Goal: Task Accomplishment & Management: Manage account settings

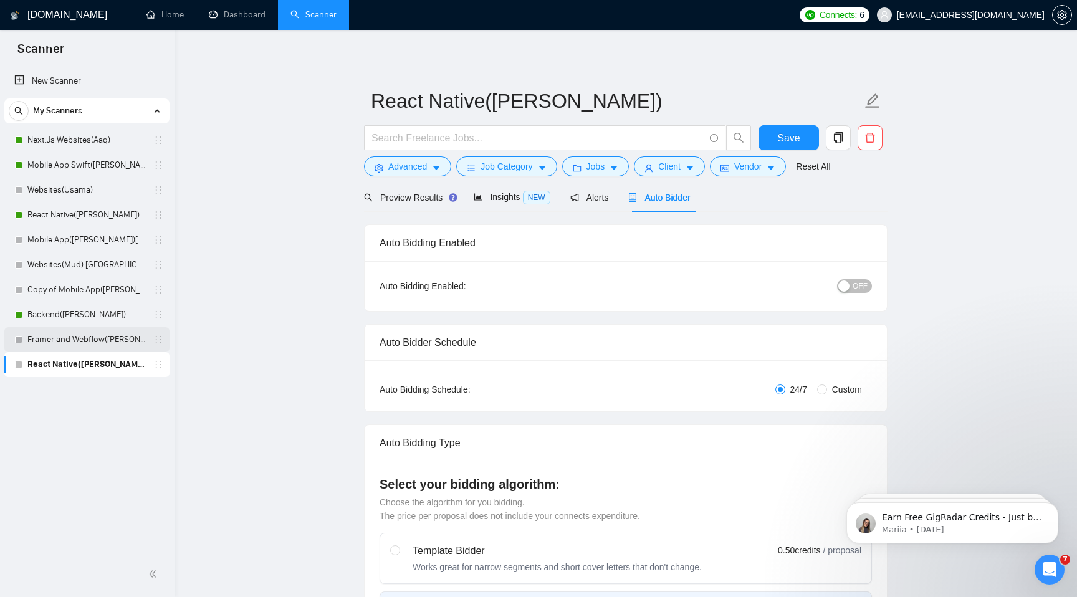
click at [90, 343] on link "Framer and Webflow([PERSON_NAME])" at bounding box center [86, 339] width 118 height 25
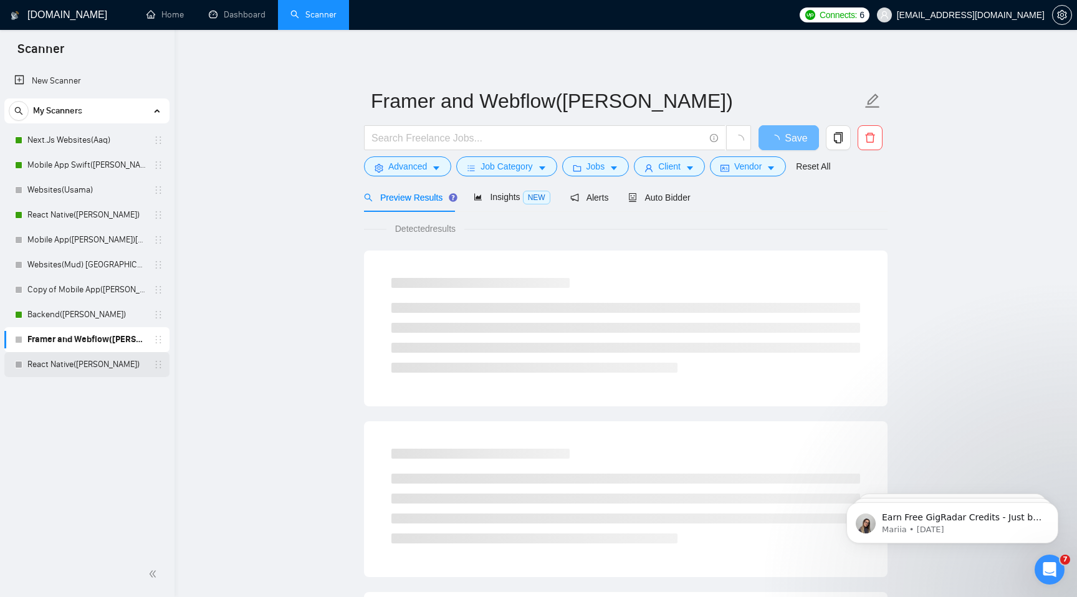
click at [96, 362] on link "React Native([PERSON_NAME])" at bounding box center [86, 364] width 118 height 25
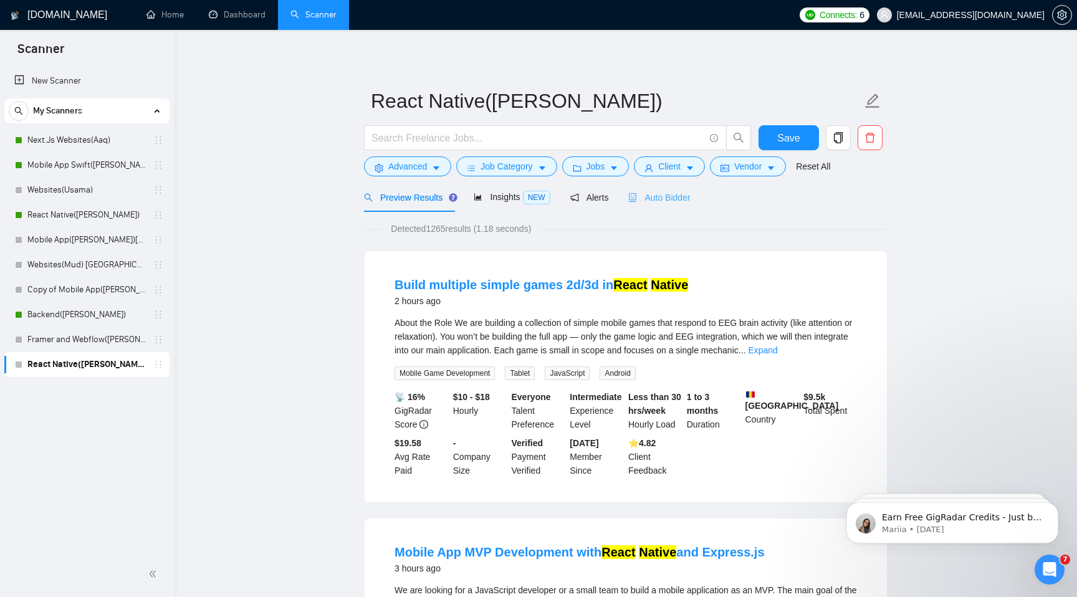
click at [661, 205] on div "Auto Bidder" at bounding box center [660, 197] width 62 height 29
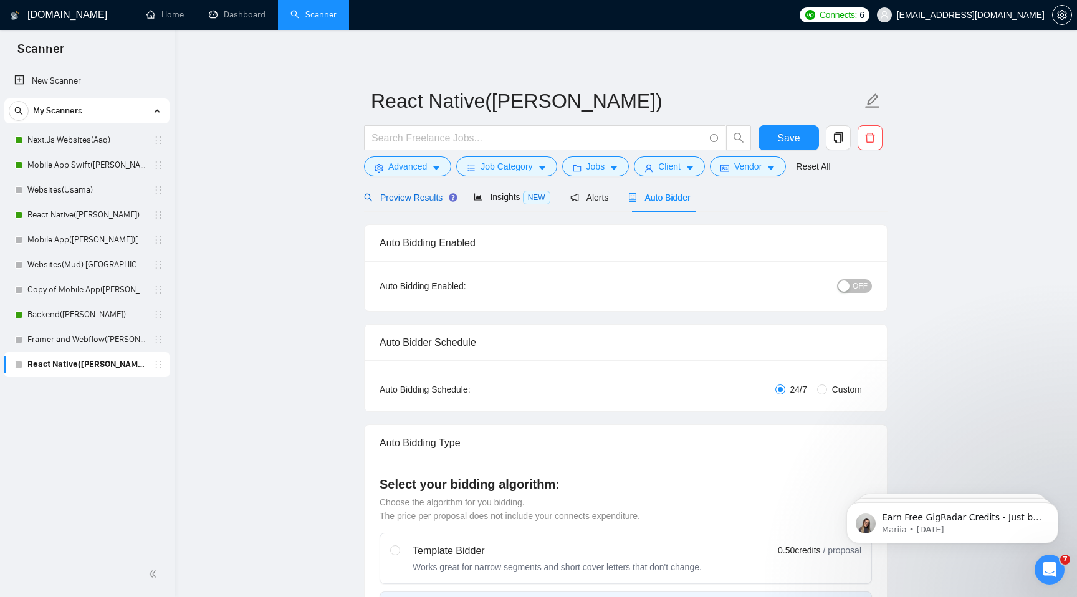
click at [369, 197] on icon "search" at bounding box center [368, 197] width 9 height 9
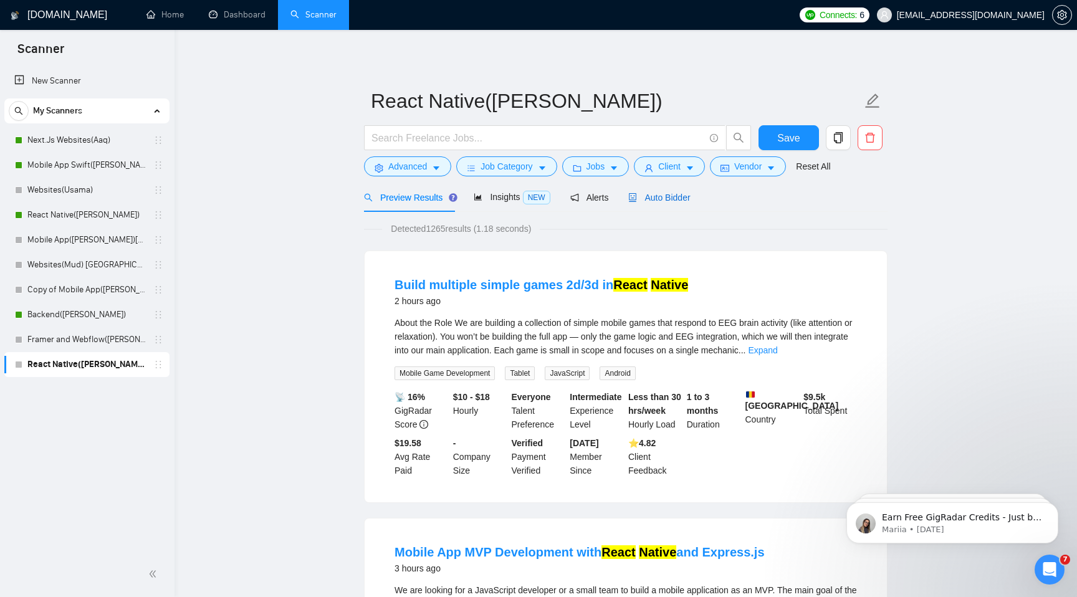
click at [649, 201] on span "Auto Bidder" at bounding box center [660, 198] width 62 height 10
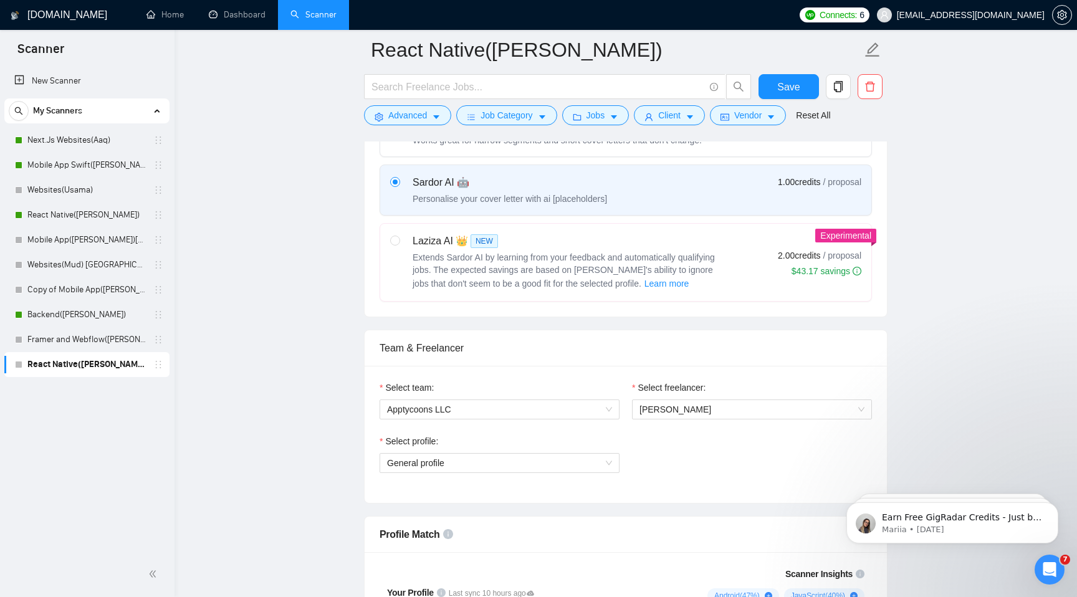
scroll to position [503, 0]
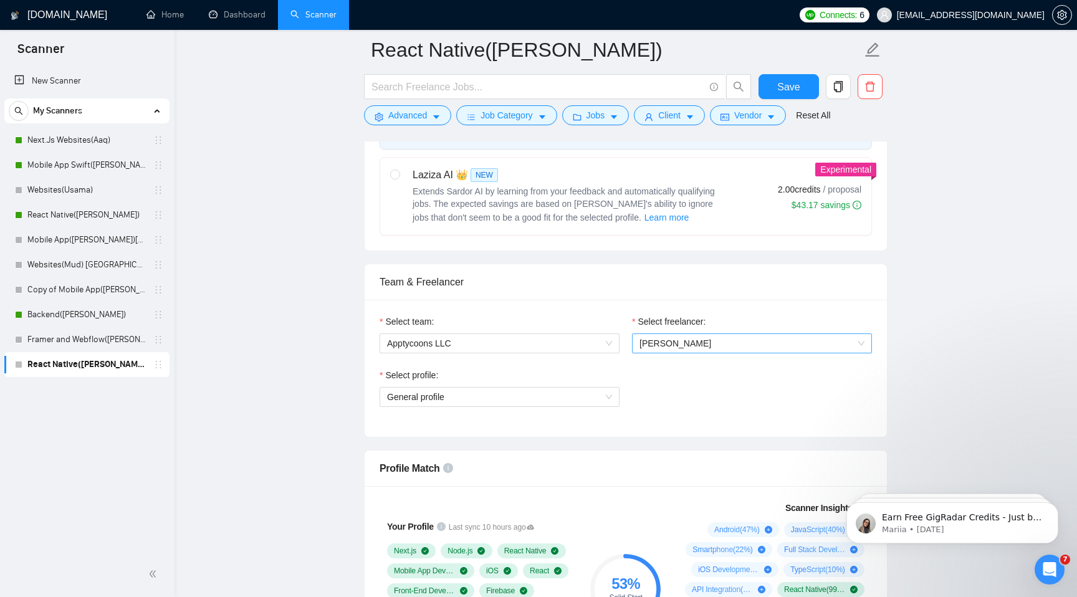
click at [710, 344] on span "[PERSON_NAME]" at bounding box center [752, 343] width 225 height 19
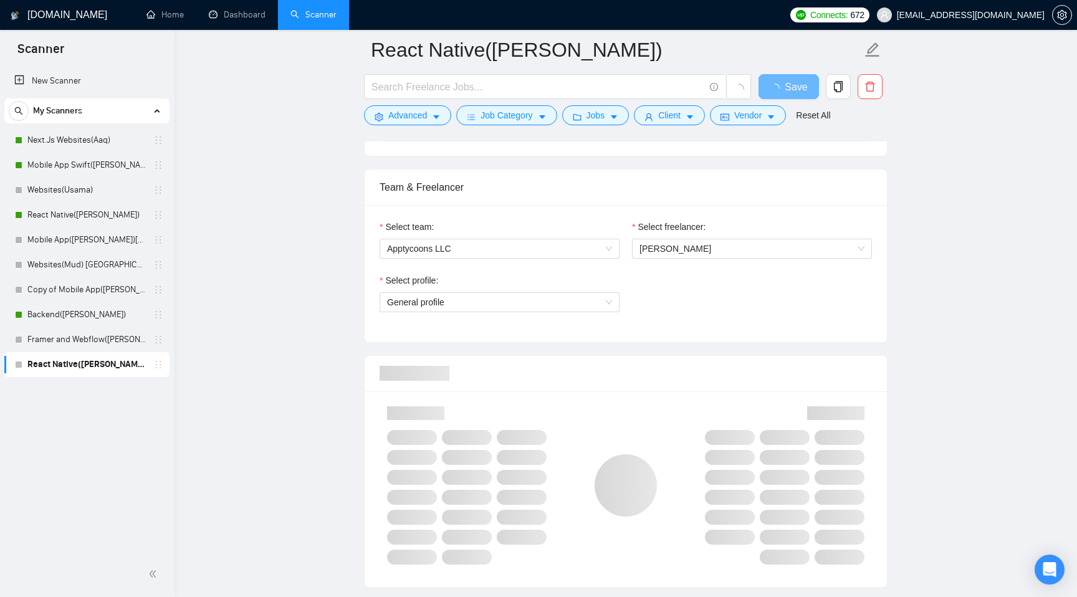
scroll to position [605, 0]
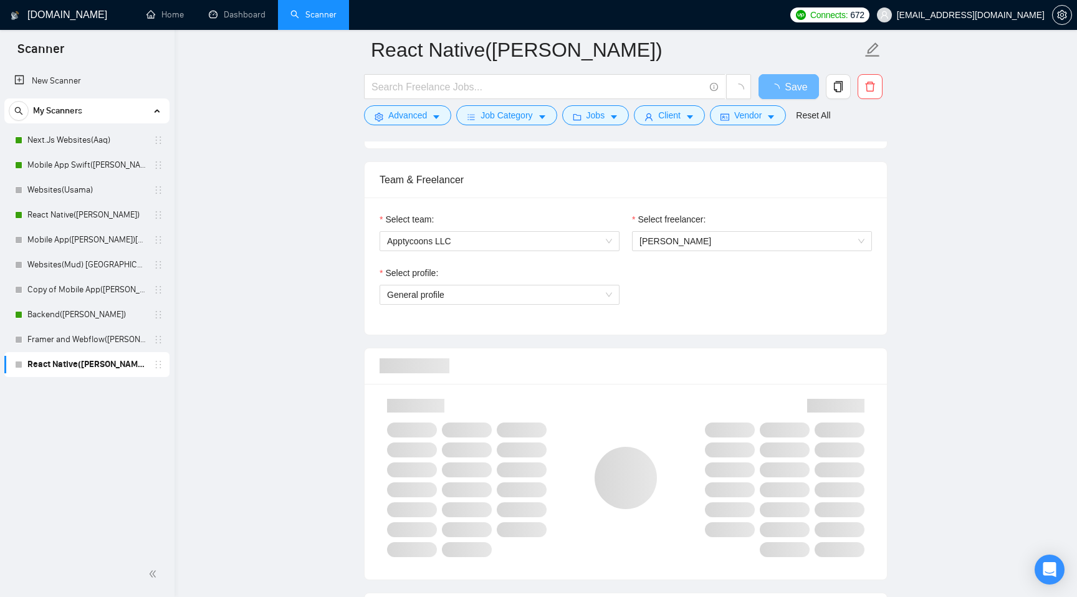
click at [678, 229] on div "Select freelancer:" at bounding box center [752, 222] width 240 height 19
click at [690, 240] on span "[PERSON_NAME]" at bounding box center [676, 241] width 72 height 10
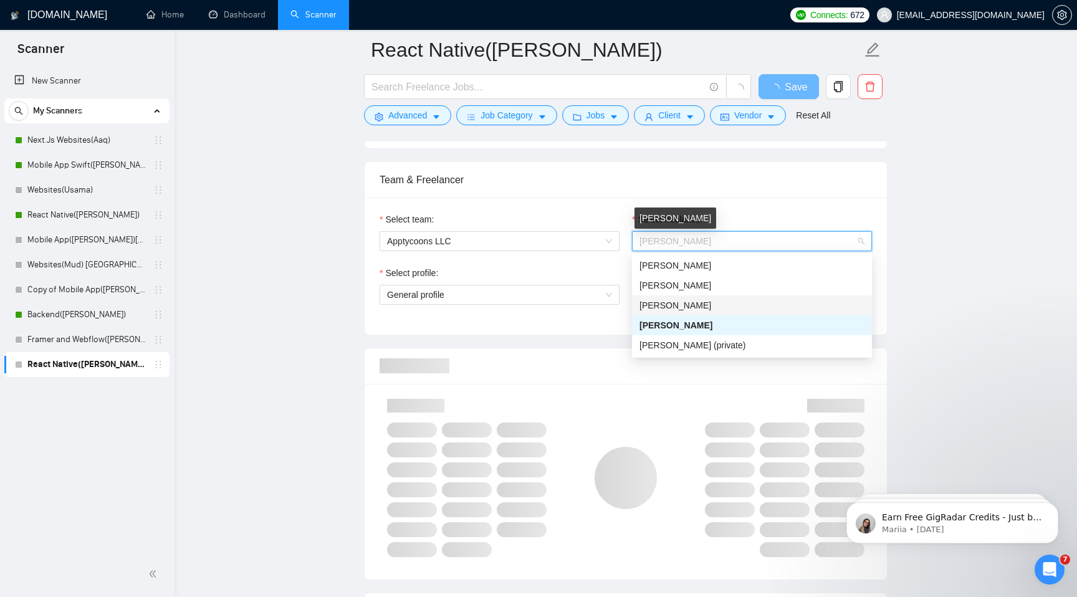
scroll to position [0, 0]
click at [708, 307] on span "Mudassir Hussain" at bounding box center [676, 306] width 72 height 10
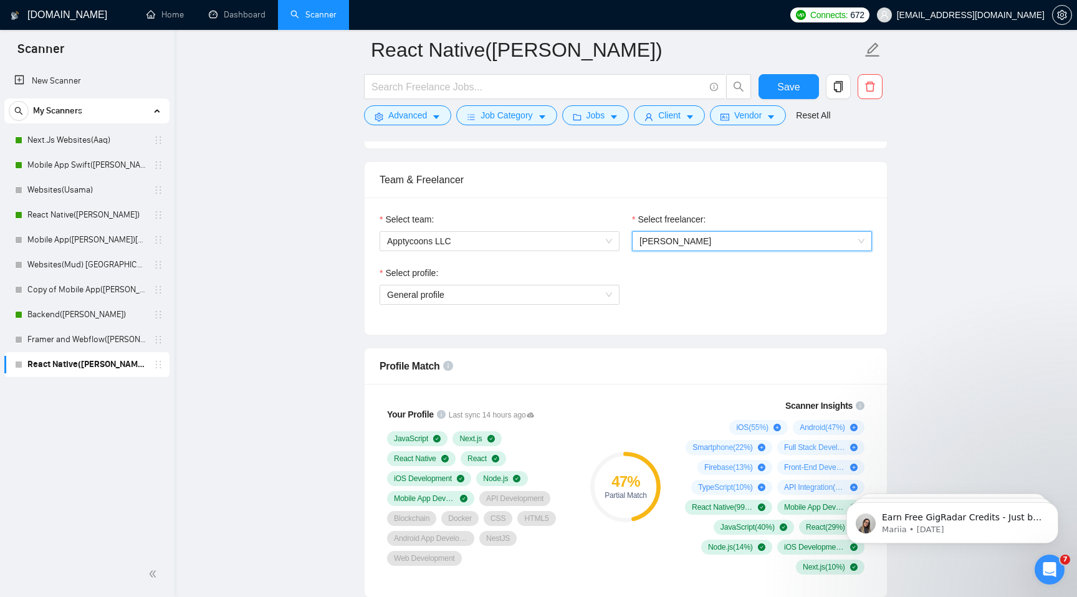
click at [718, 293] on div "Select profile: General profile" at bounding box center [625, 293] width 505 height 54
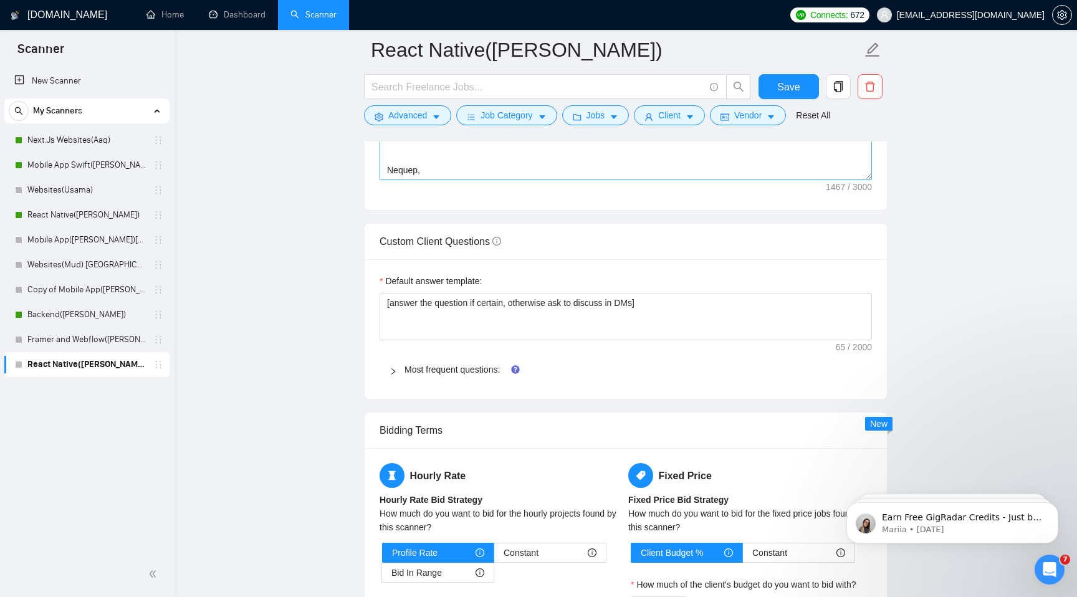
scroll to position [1751, 0]
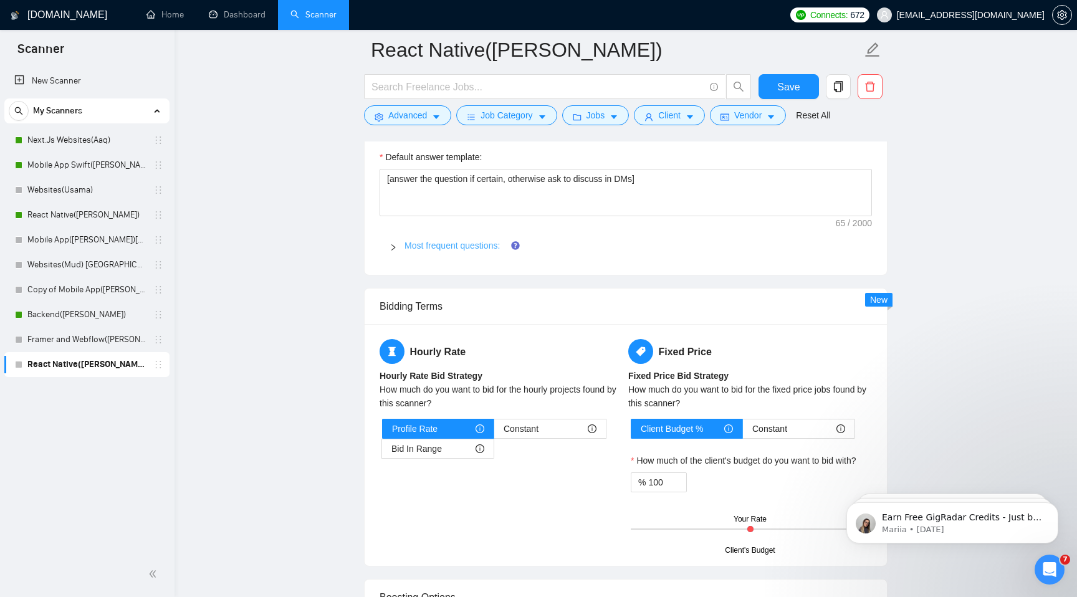
click at [450, 241] on link "Most frequent questions:" at bounding box center [452, 246] width 95 height 10
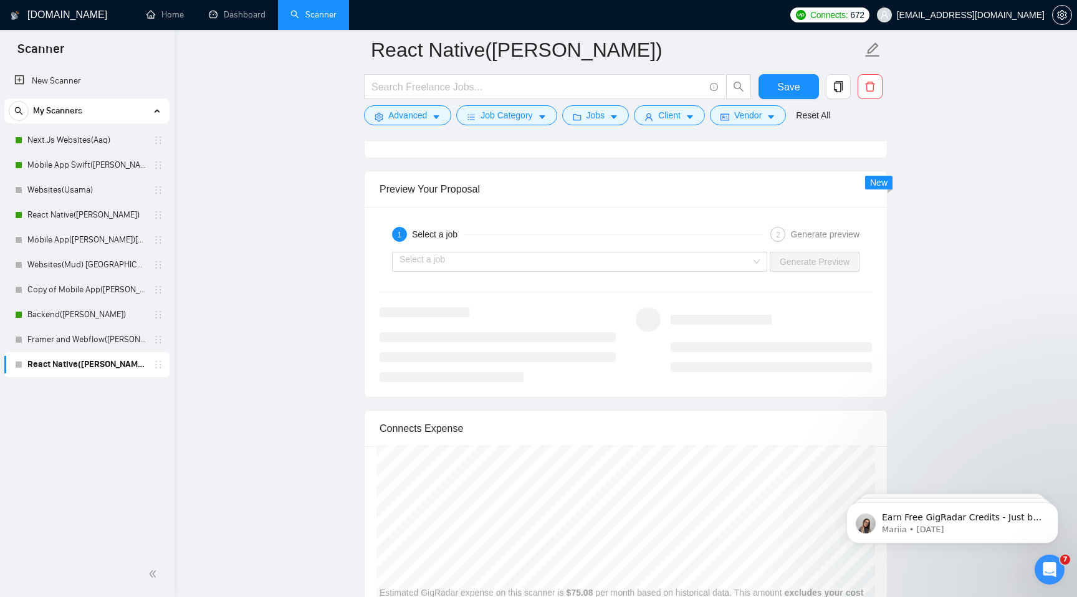
scroll to position [3034, 0]
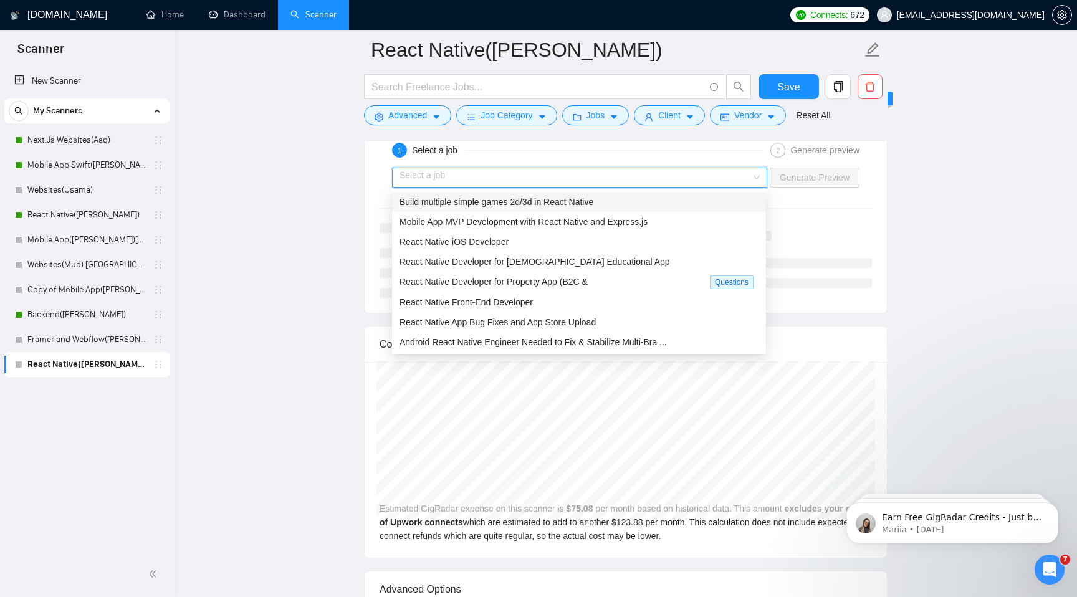
click at [510, 183] on input "search" at bounding box center [576, 177] width 352 height 19
click at [526, 218] on span "Mobile App MVP Development with React Native and Express.js" at bounding box center [524, 222] width 248 height 10
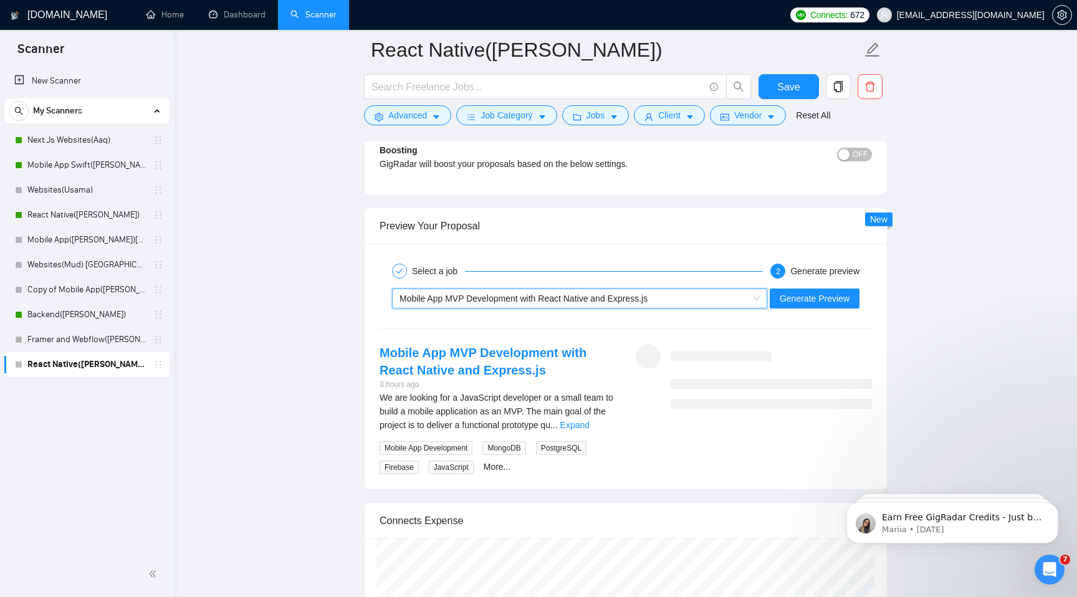
scroll to position [2904, 0]
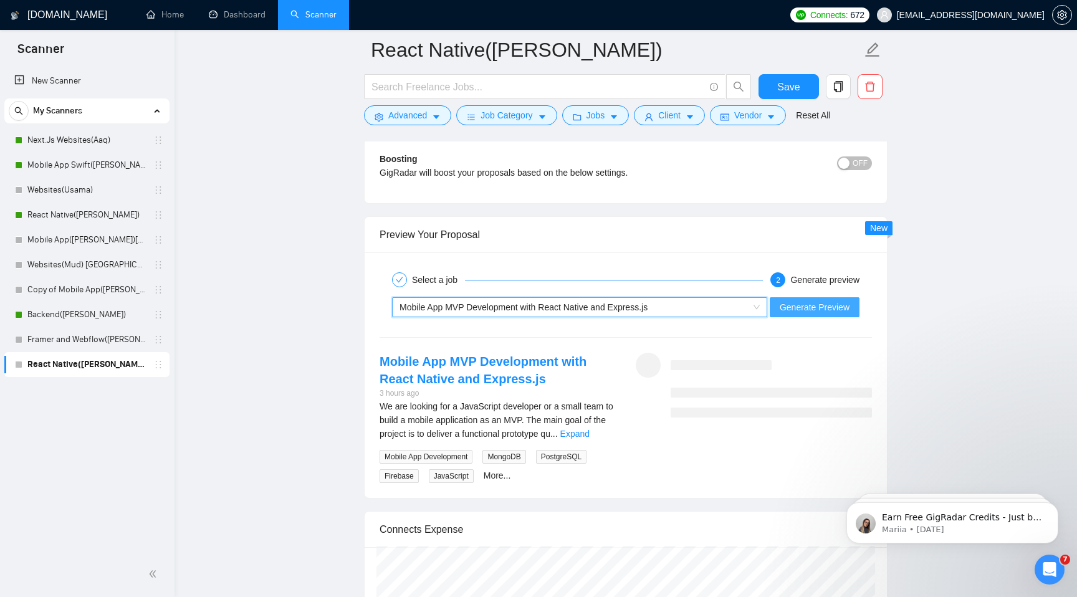
click at [816, 302] on span "Generate Preview" at bounding box center [815, 308] width 70 height 14
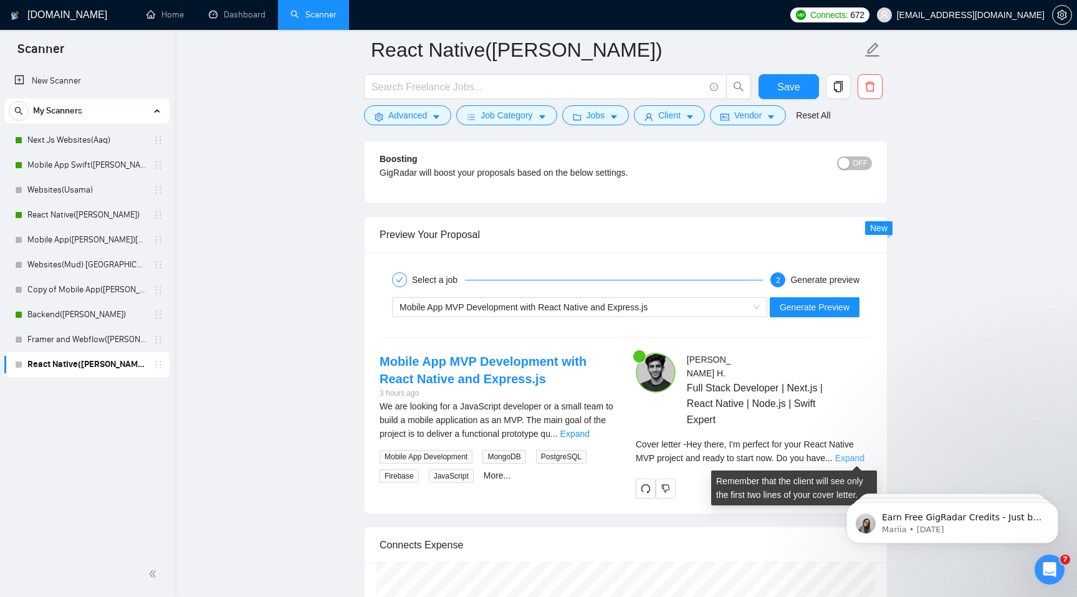
click at [857, 457] on link "Expand" at bounding box center [850, 458] width 29 height 10
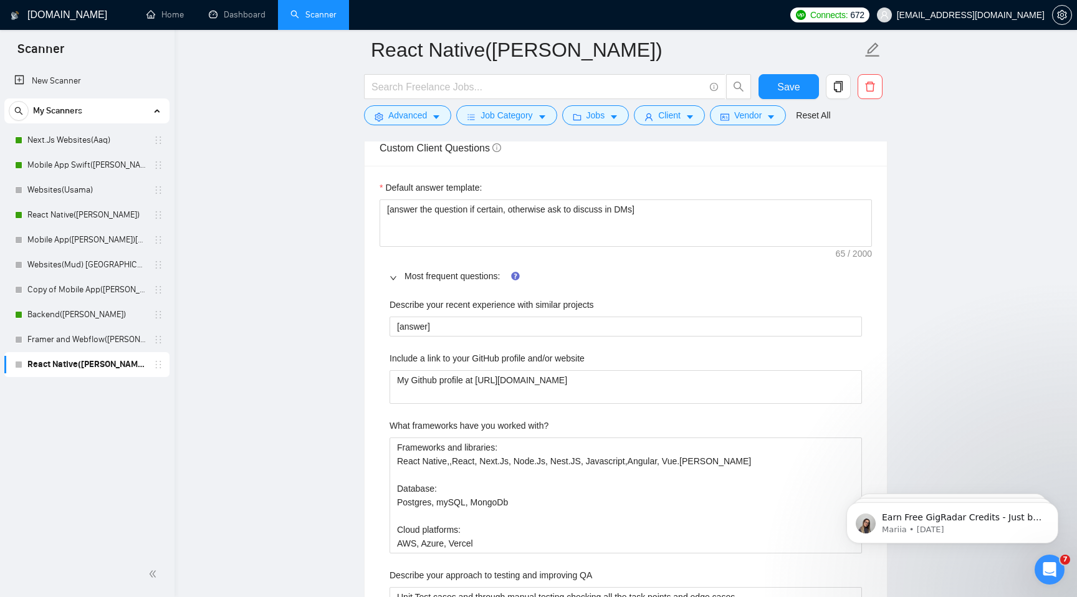
scroll to position [1470, 0]
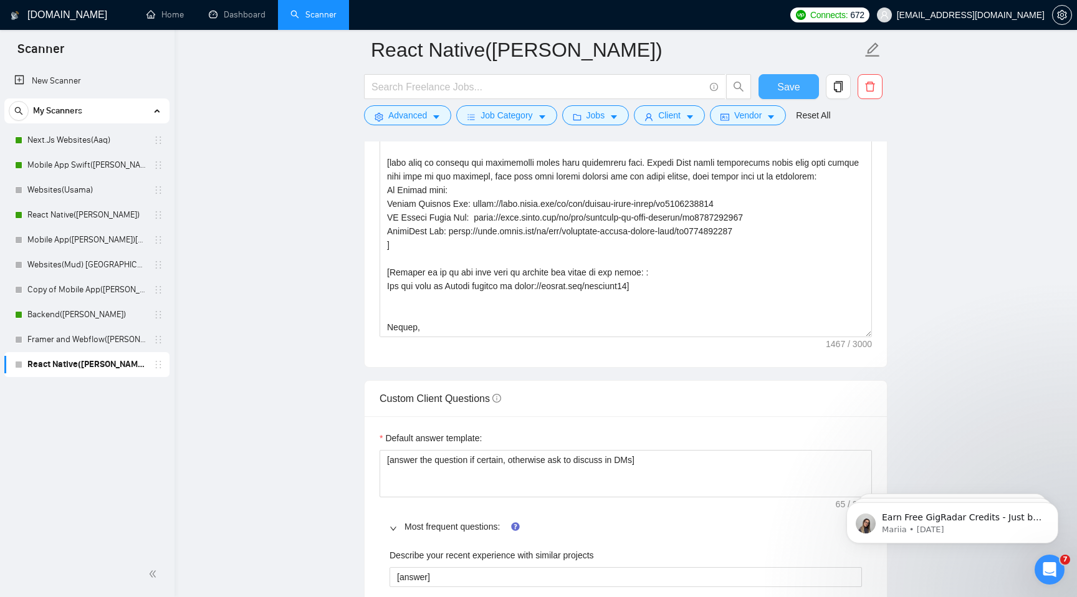
click at [787, 80] on span "Save" at bounding box center [789, 87] width 22 height 16
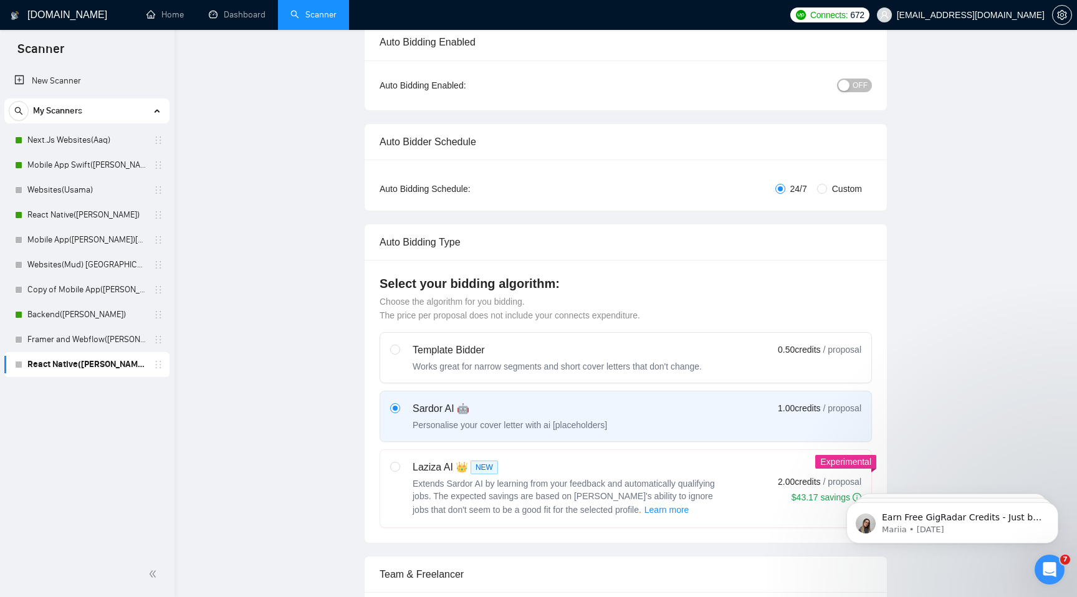
scroll to position [0, 0]
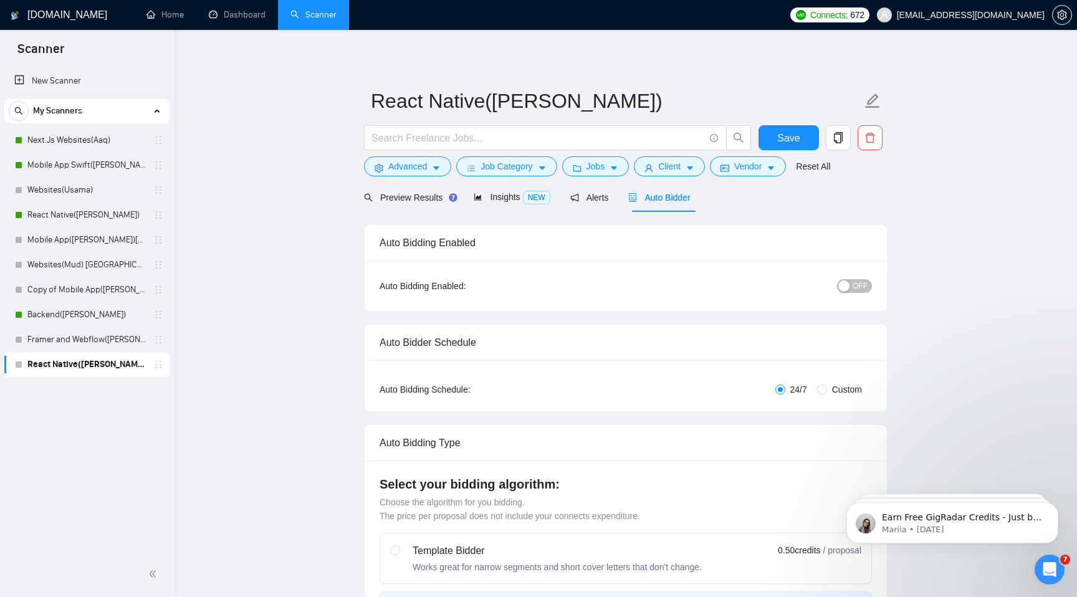
click at [859, 293] on div "OFF" at bounding box center [790, 286] width 164 height 20
click at [868, 281] on button "OFF" at bounding box center [854, 286] width 35 height 14
click at [796, 145] on span "Save" at bounding box center [789, 138] width 22 height 16
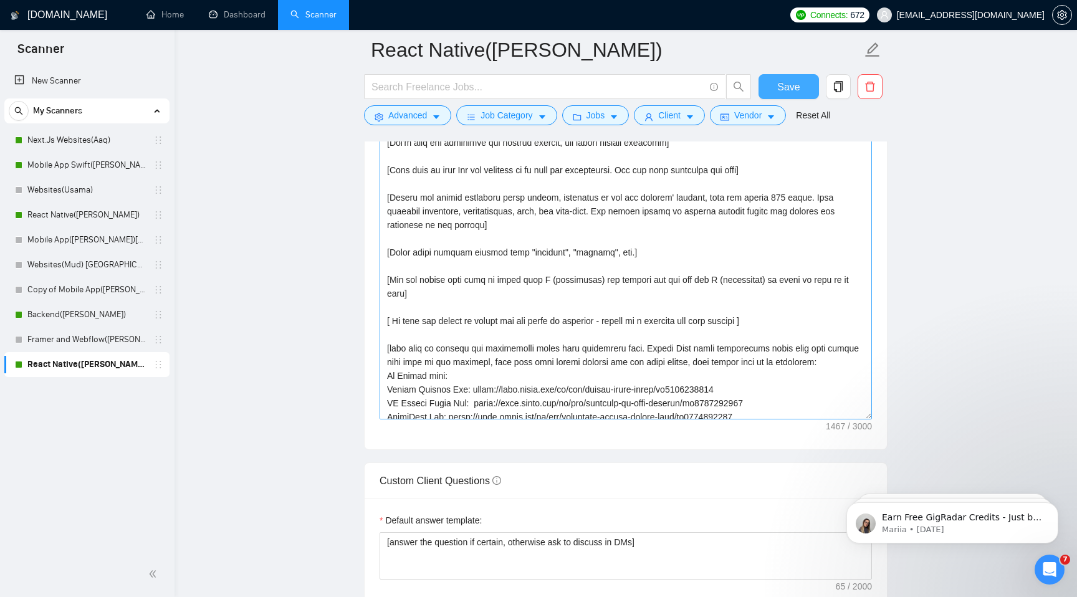
scroll to position [165, 0]
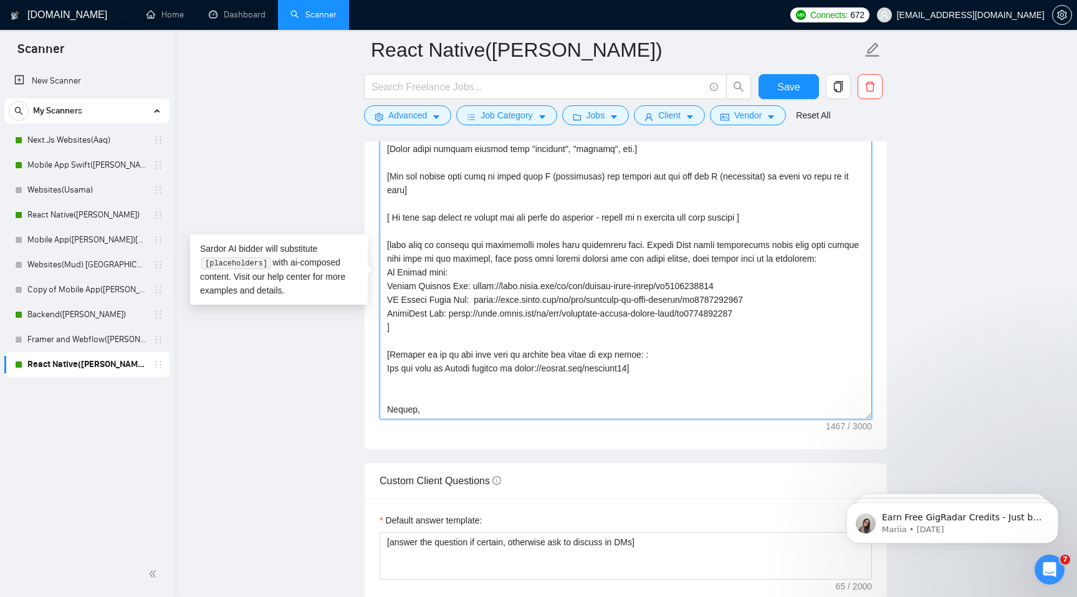
drag, startPoint x: 670, startPoint y: 353, endPoint x: 342, endPoint y: 340, distance: 327.6
click at [342, 340] on main "React Native(Mudassir) Save Advanced Job Category Jobs Client Vendor Reset All …" at bounding box center [626, 544] width 863 height 3765
click at [84, 193] on link "Websites(Usama)" at bounding box center [86, 190] width 118 height 25
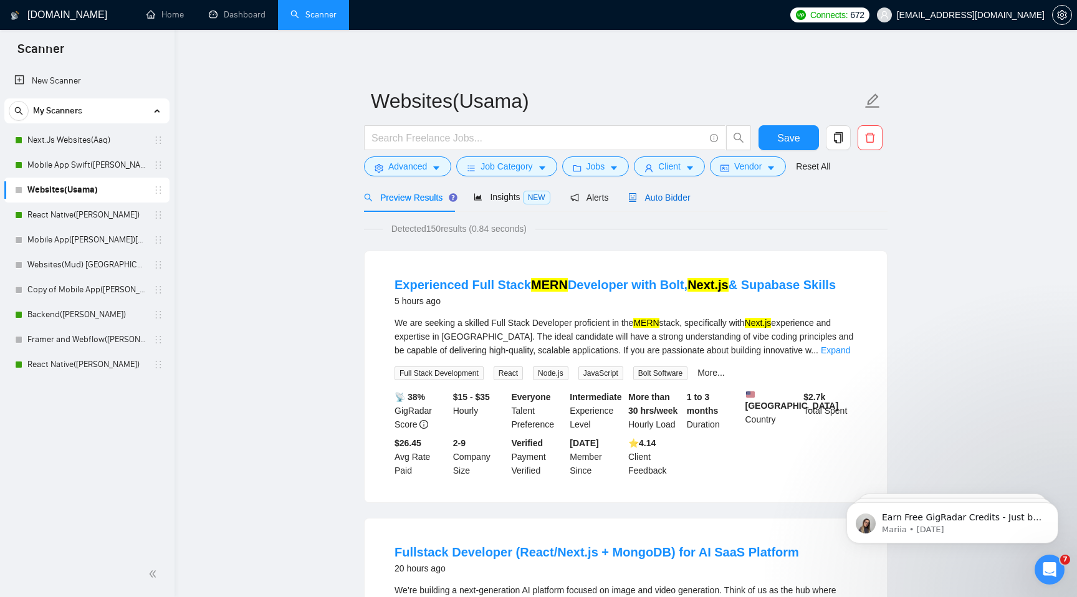
click at [653, 197] on span "Auto Bidder" at bounding box center [660, 198] width 62 height 10
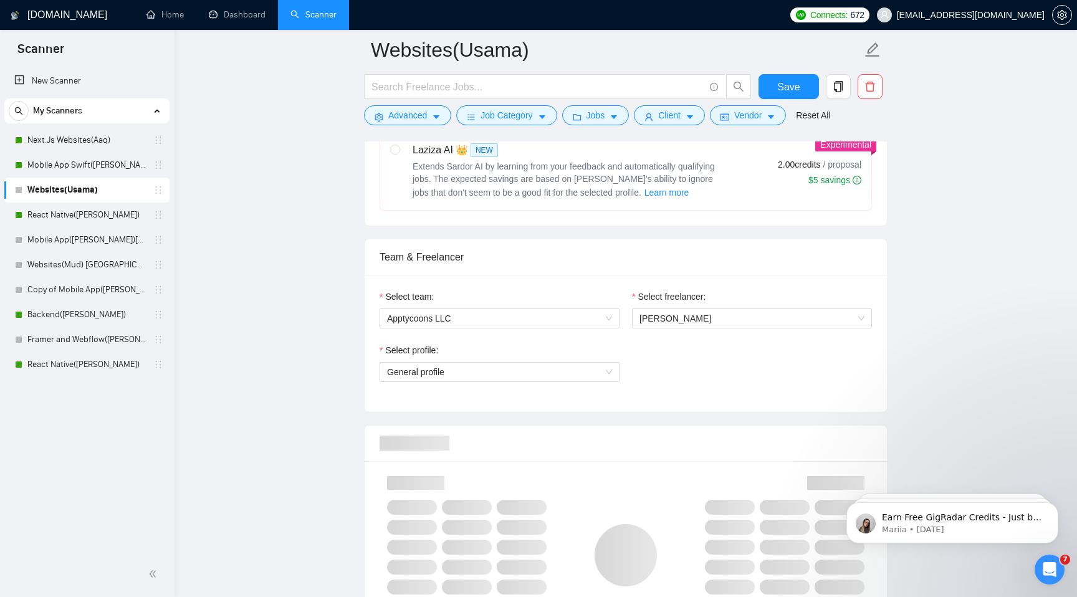
scroll to position [564, 0]
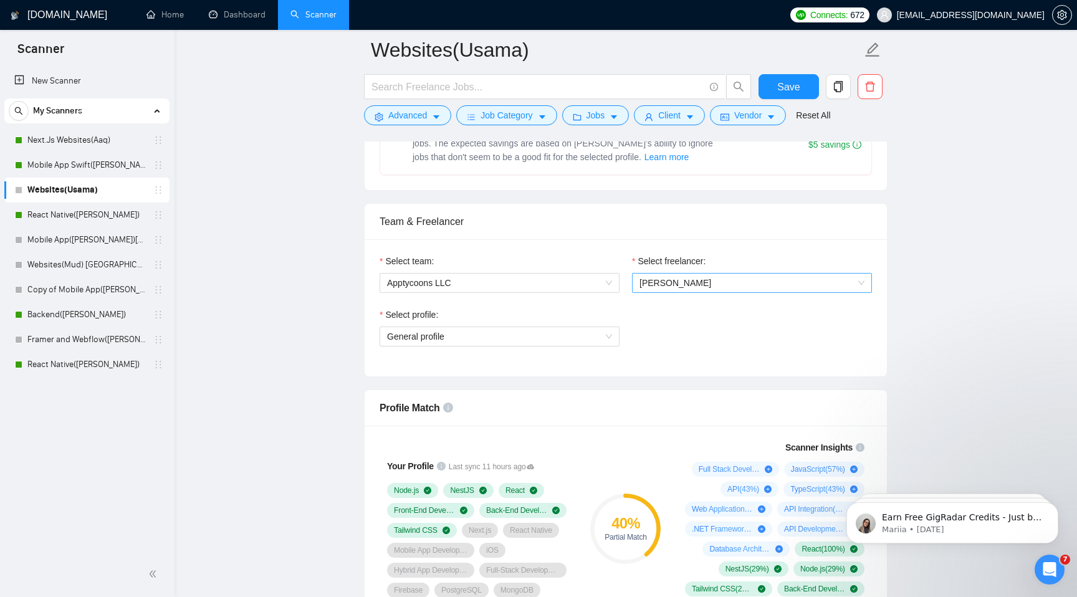
click at [678, 281] on span "[PERSON_NAME]" at bounding box center [676, 283] width 72 height 10
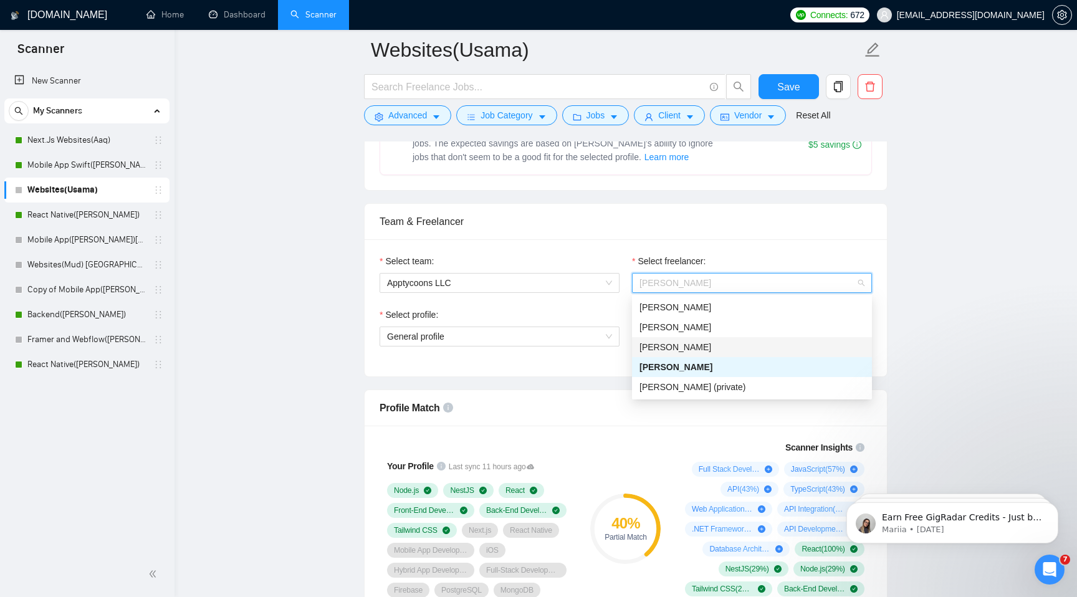
click at [688, 353] on div "Mudassir Hussain" at bounding box center [752, 347] width 225 height 14
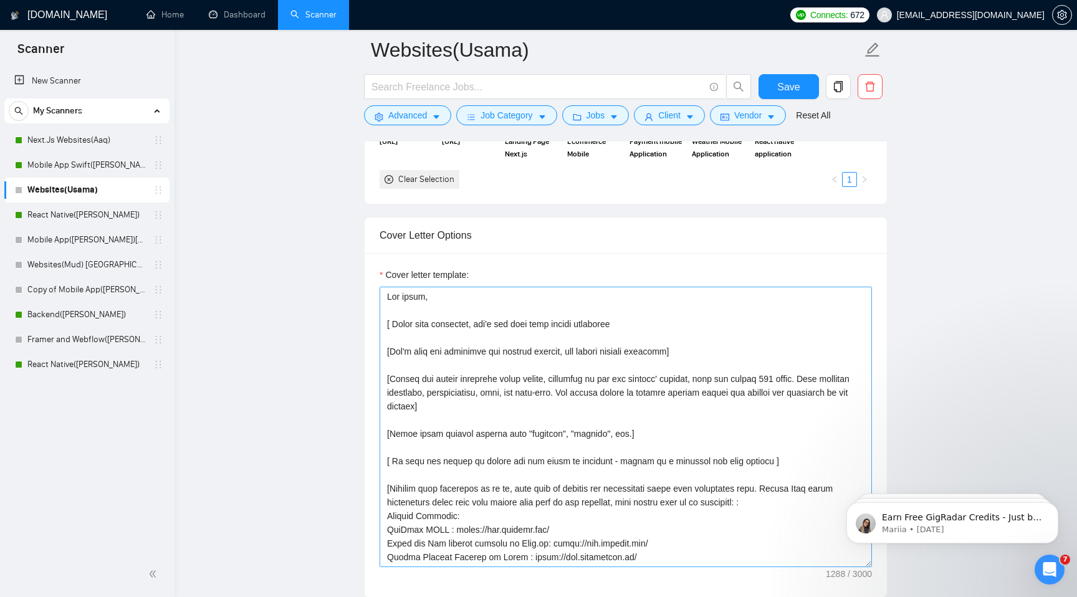
scroll to position [151, 0]
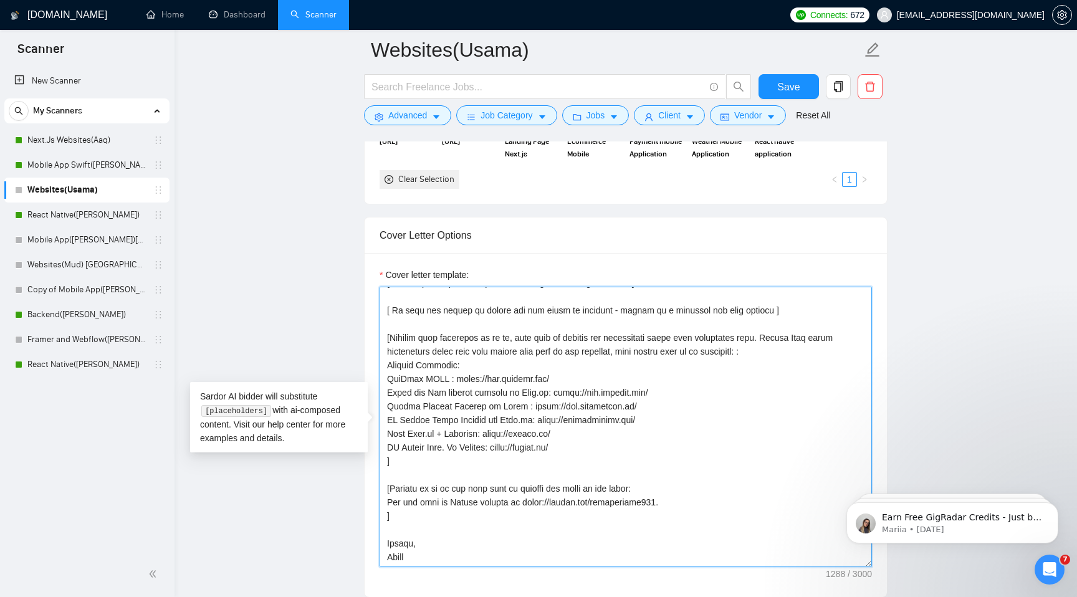
drag, startPoint x: 407, startPoint y: 516, endPoint x: 383, endPoint y: 491, distance: 35.3
click at [383, 491] on textarea "Cover letter template:" at bounding box center [626, 427] width 493 height 281
paste textarea ": You can find my Github profile at https://github.com/mudassir77"
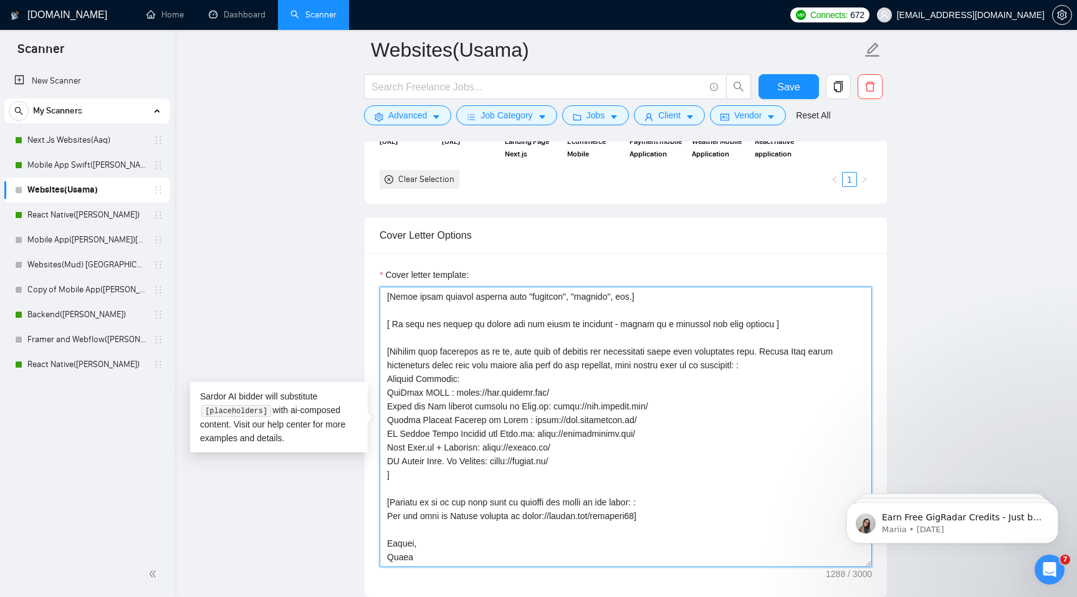
scroll to position [137, 0]
click at [400, 559] on textarea "Cover letter template:" at bounding box center [626, 427] width 493 height 281
click at [640, 538] on textarea "Cover letter template:" at bounding box center [626, 427] width 493 height 281
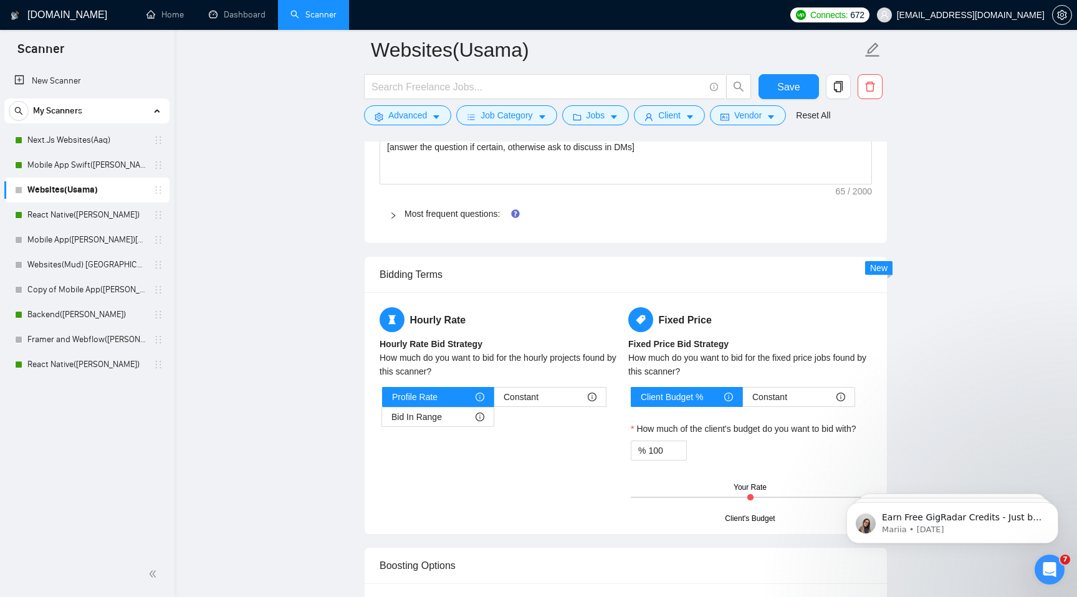
scroll to position [1698, 0]
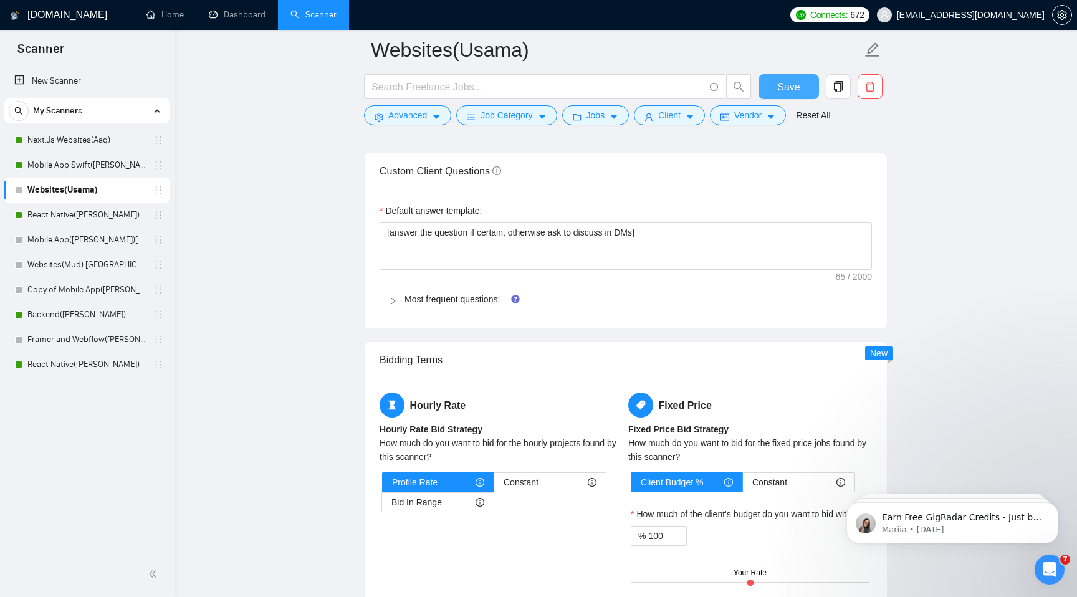
type textarea "Hey there, [ Sound more humanlike, don't use very long formal sentences [Don't …"
click at [801, 82] on button "Save" at bounding box center [789, 86] width 60 height 25
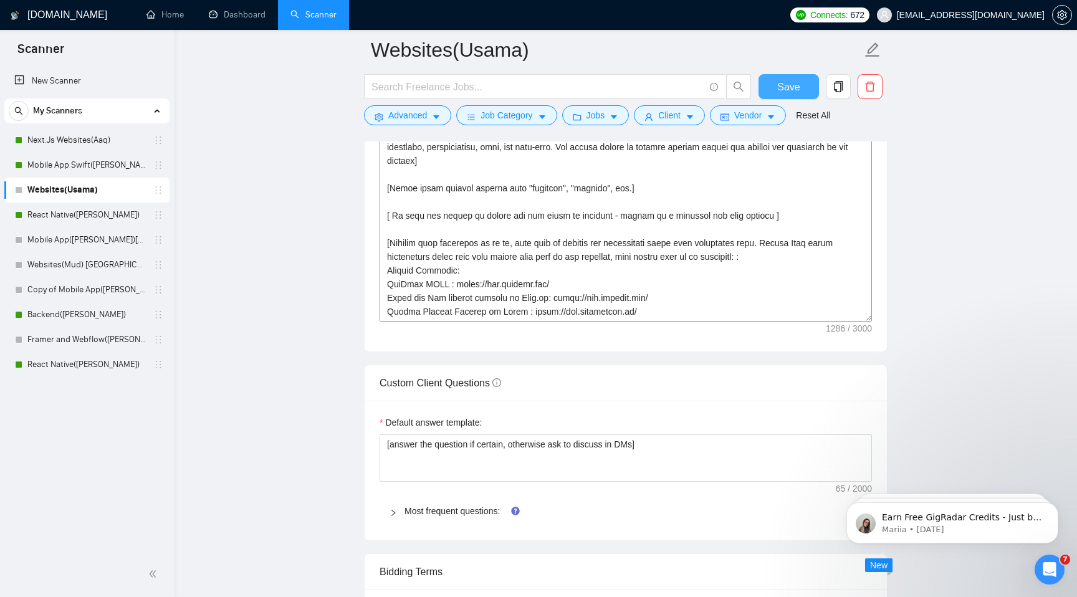
scroll to position [137, 0]
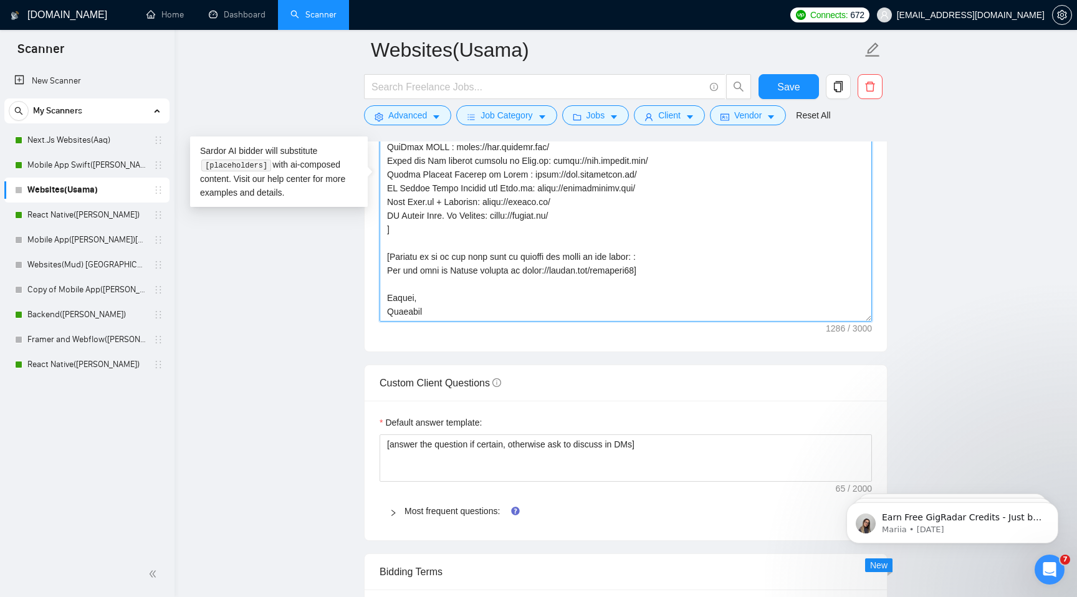
drag, startPoint x: 644, startPoint y: 270, endPoint x: 519, endPoint y: 272, distance: 124.7
click at [519, 272] on textarea "Cover letter template:" at bounding box center [626, 181] width 493 height 281
click at [720, 225] on textarea "Cover letter template:" at bounding box center [626, 181] width 493 height 281
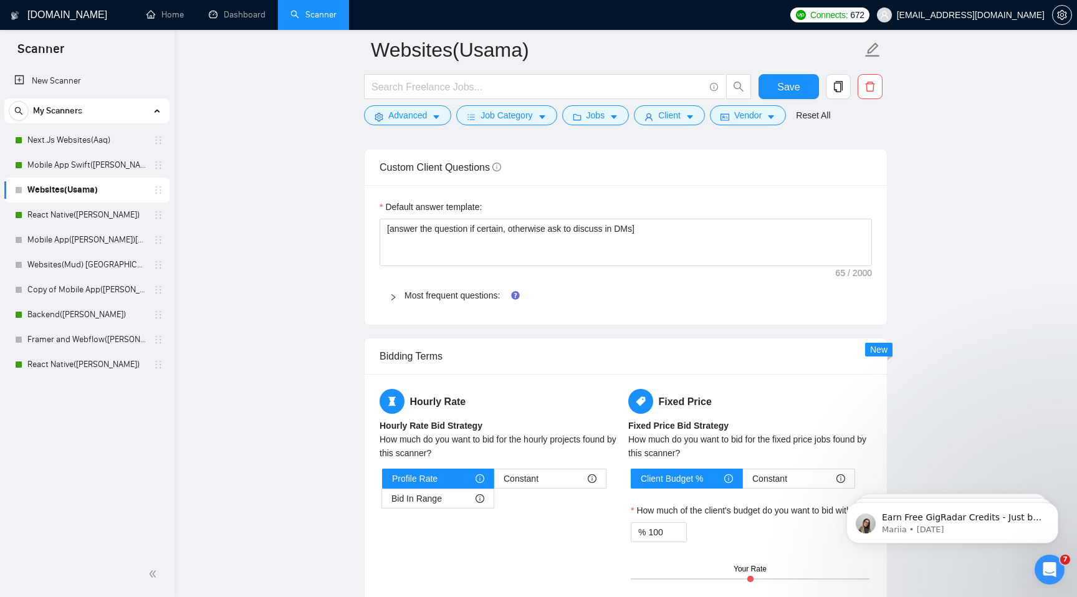
scroll to position [1758, 0]
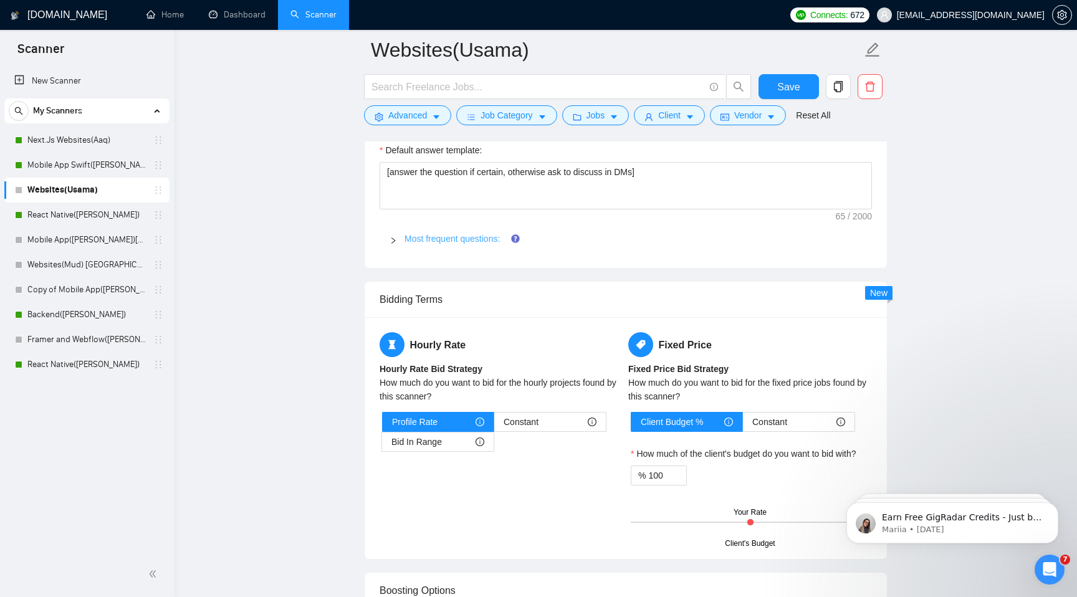
click at [478, 239] on link "Most frequent questions:" at bounding box center [452, 239] width 95 height 10
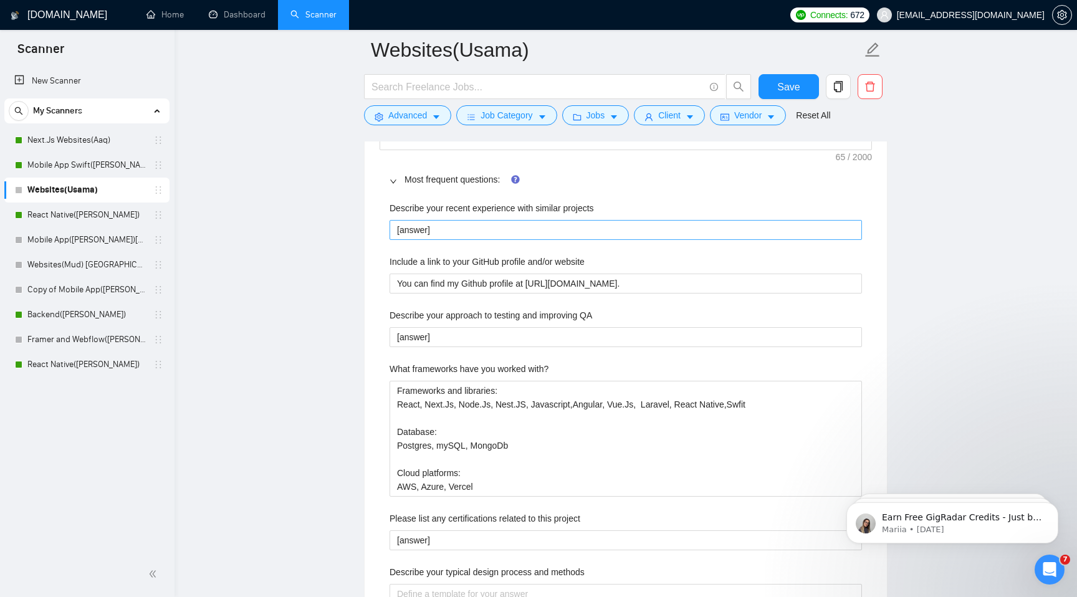
scroll to position [1825, 0]
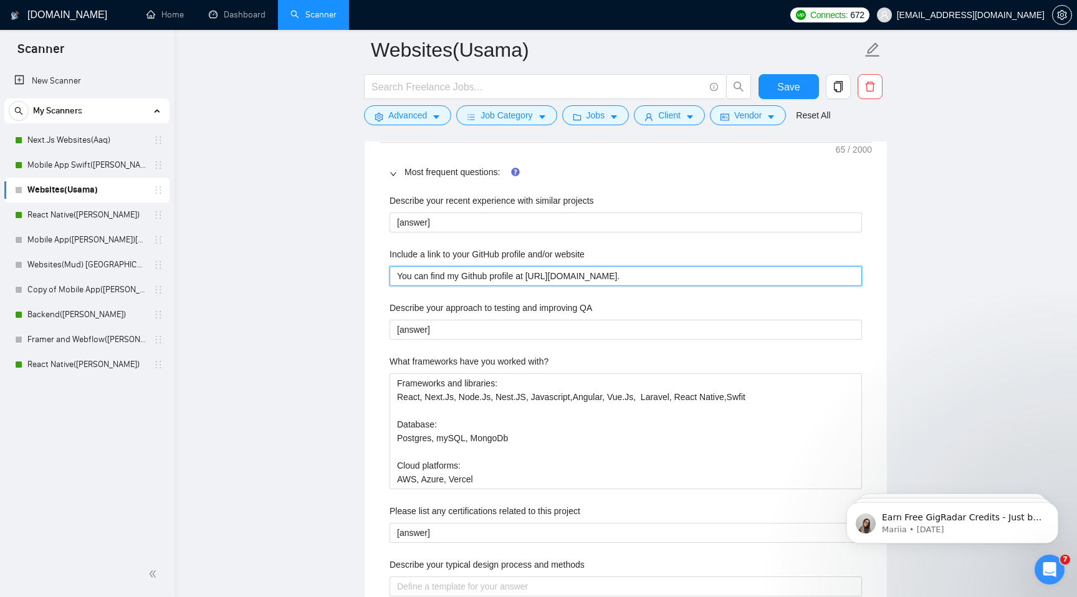
drag, startPoint x: 529, startPoint y: 276, endPoint x: 791, endPoint y: 279, distance: 261.3
click at [791, 279] on website "You can find my Github profile at https://github.com/shaikhusama109." at bounding box center [626, 276] width 473 height 20
paste website "mudassir77"
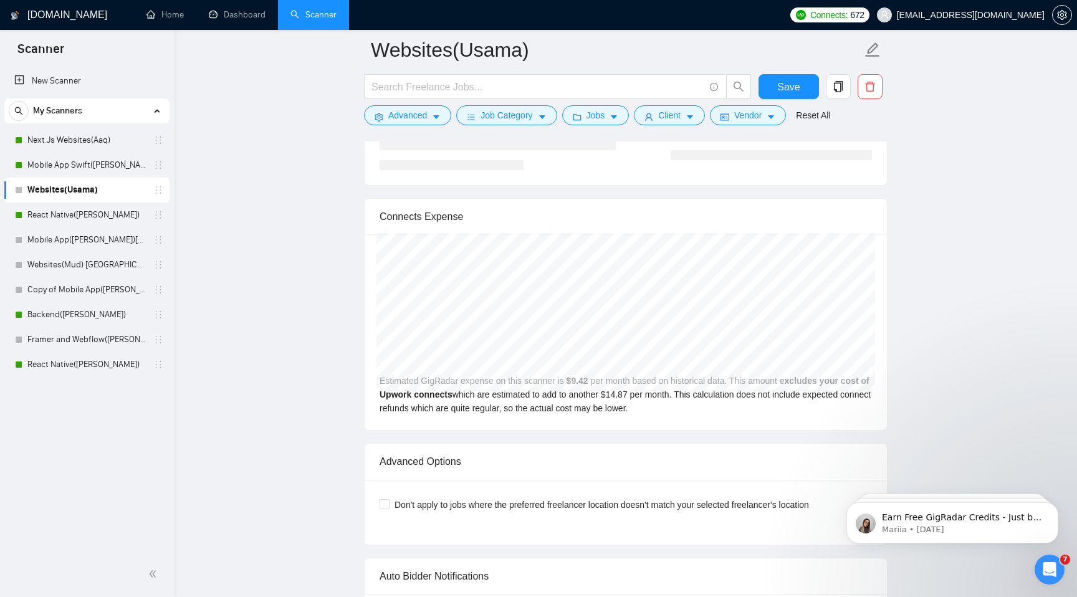
scroll to position [3418, 0]
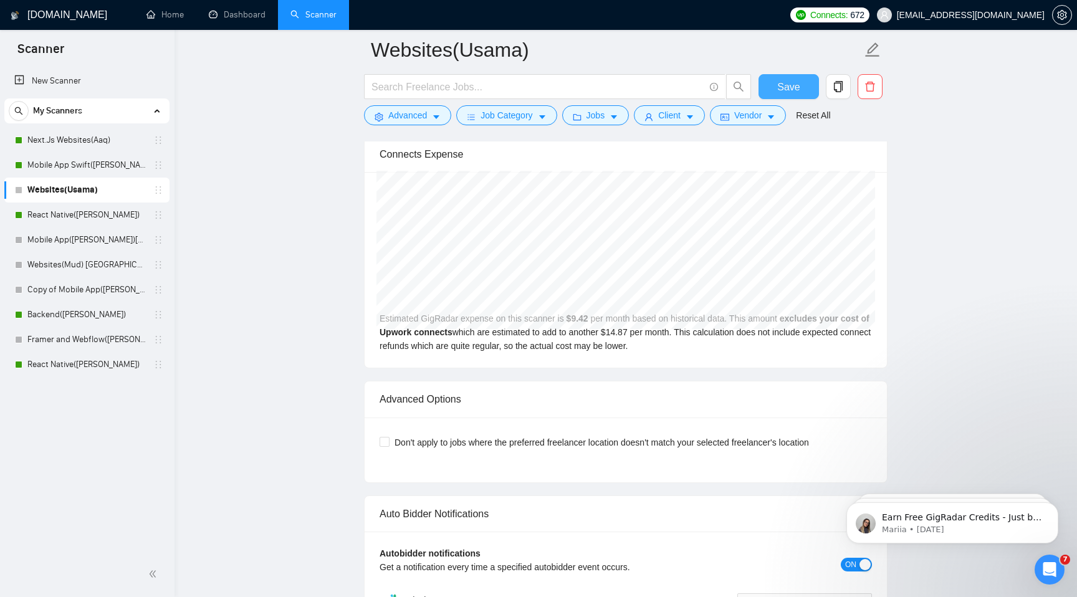
type website "You can find my Github profile at https://github.com/mudassir77"
click at [785, 94] on span "Save" at bounding box center [789, 87] width 22 height 16
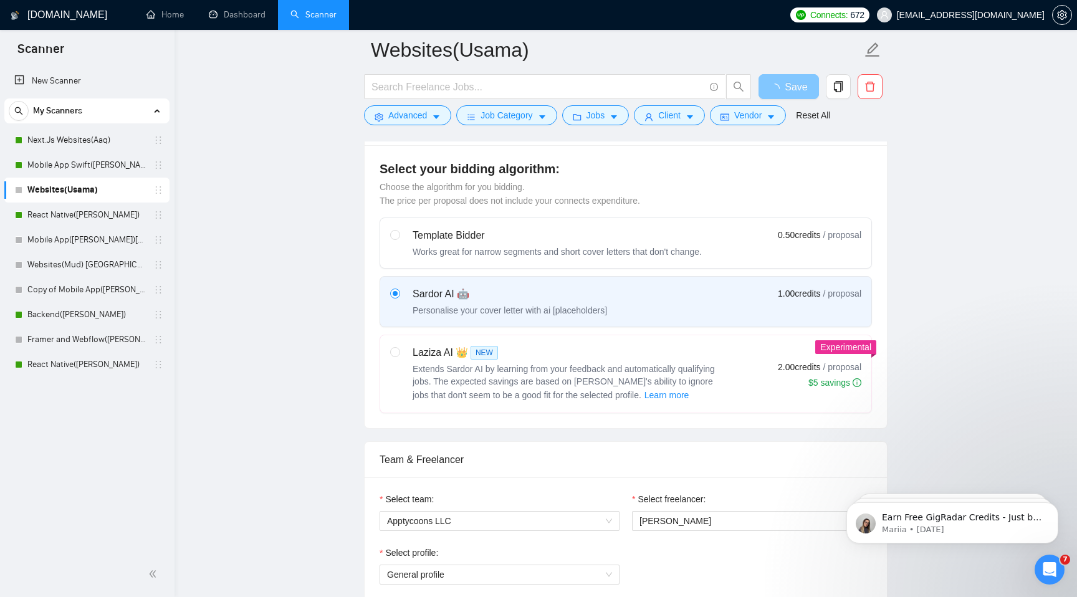
scroll to position [0, 0]
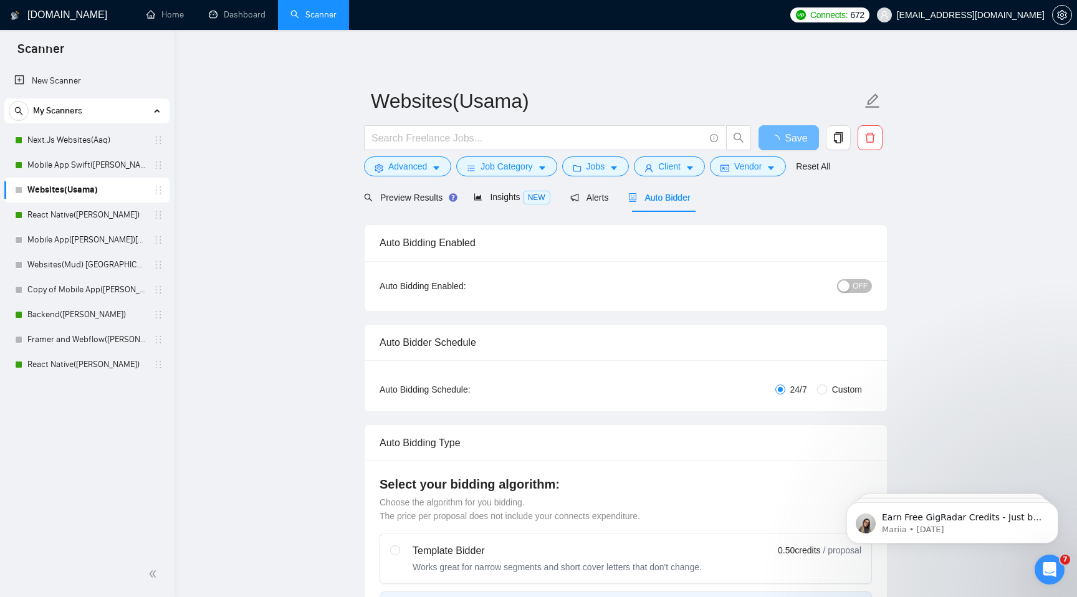
click at [860, 283] on span "OFF" at bounding box center [860, 286] width 15 height 14
click at [799, 133] on span "Save" at bounding box center [789, 138] width 22 height 16
click at [865, 287] on span "OFF" at bounding box center [860, 286] width 15 height 14
click at [800, 142] on button "Save" at bounding box center [789, 137] width 60 height 25
click at [94, 269] on link "Websites(Mud) [GEOGRAPHIC_DATA]" at bounding box center [86, 265] width 118 height 25
